Goal: Transaction & Acquisition: Purchase product/service

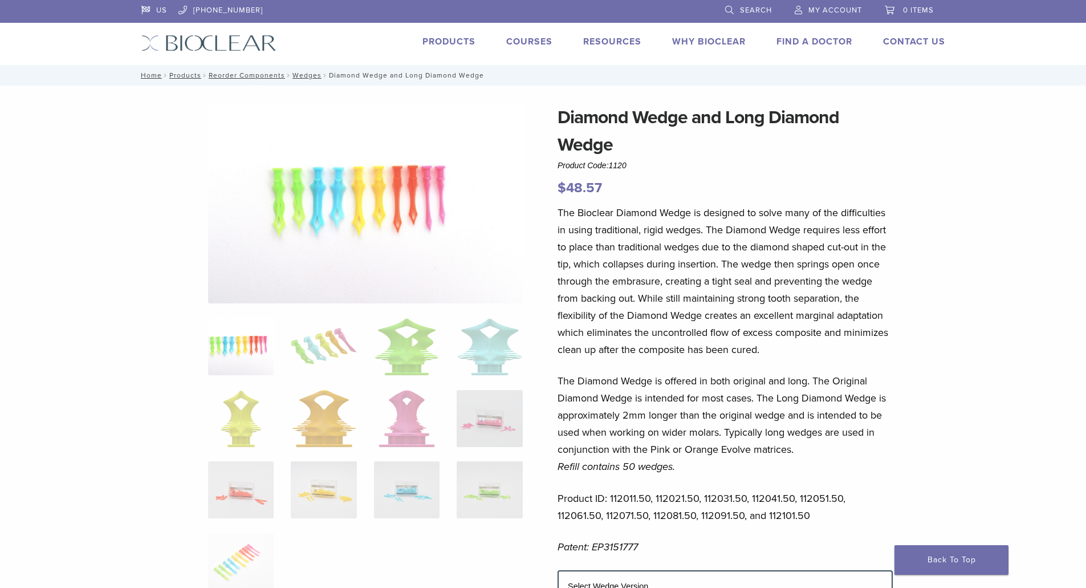
click at [440, 36] on link "Products" at bounding box center [449, 41] width 53 height 11
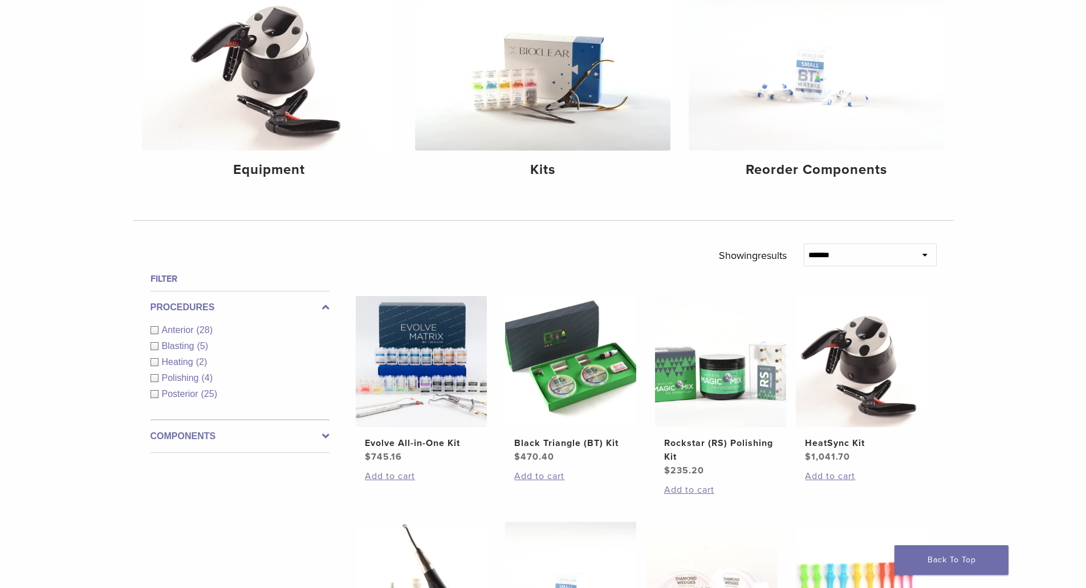
scroll to position [171, 0]
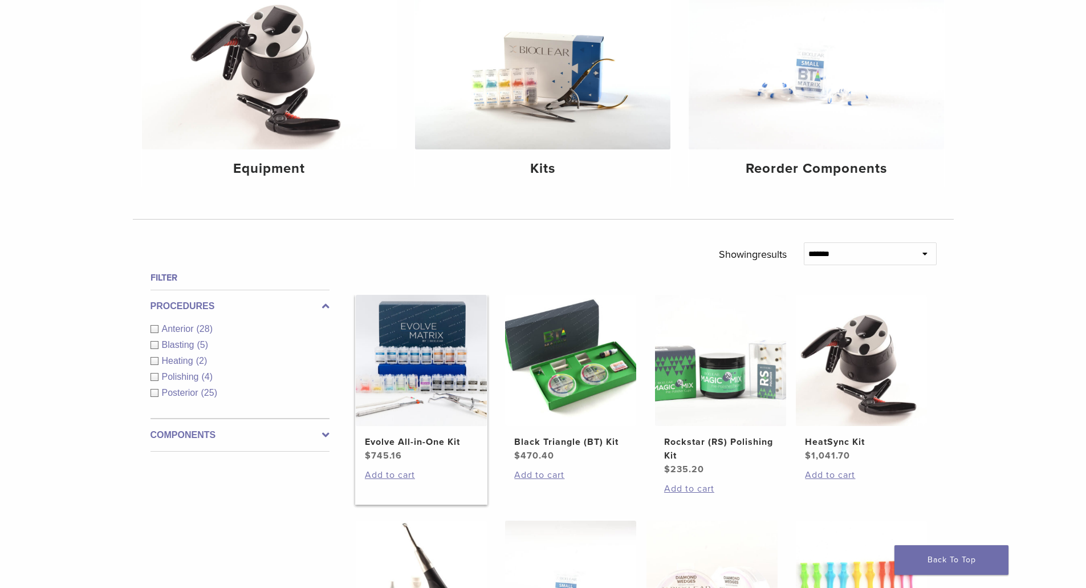
click at [421, 439] on h2 "Evolve All-in-One Kit" at bounding box center [421, 442] width 113 height 14
